Goal: Navigation & Orientation: Go to known website

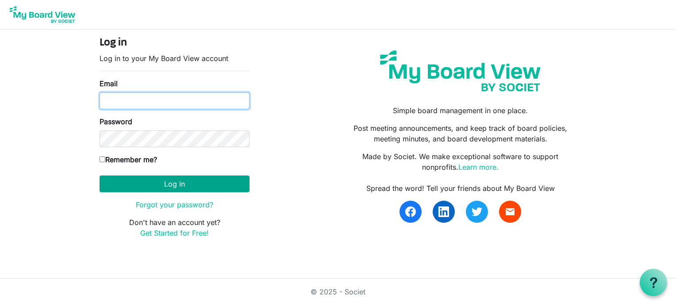
type input "[EMAIL_ADDRESS][DOMAIN_NAME]"
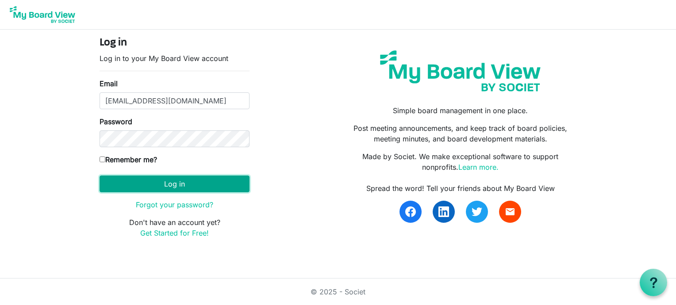
click at [177, 184] on button "Log in" at bounding box center [175, 184] width 150 height 17
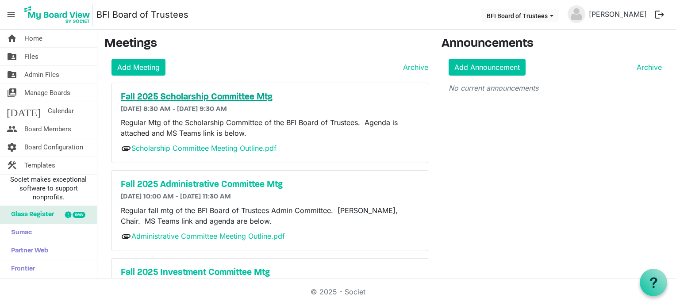
click at [232, 98] on h5 "Fall 2025 Scholarship Committee Mtg" at bounding box center [270, 97] width 298 height 11
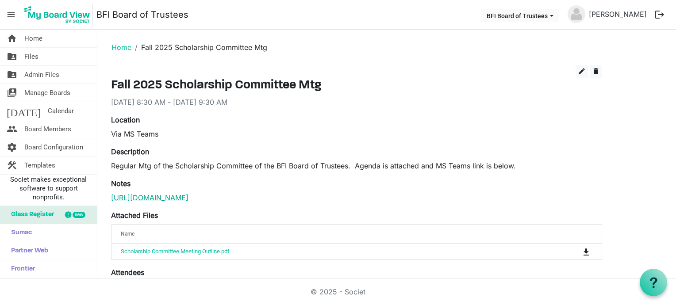
click at [188, 202] on link "[URL][DOMAIN_NAME]" at bounding box center [149, 197] width 77 height 9
